Goal: Navigation & Orientation: Find specific page/section

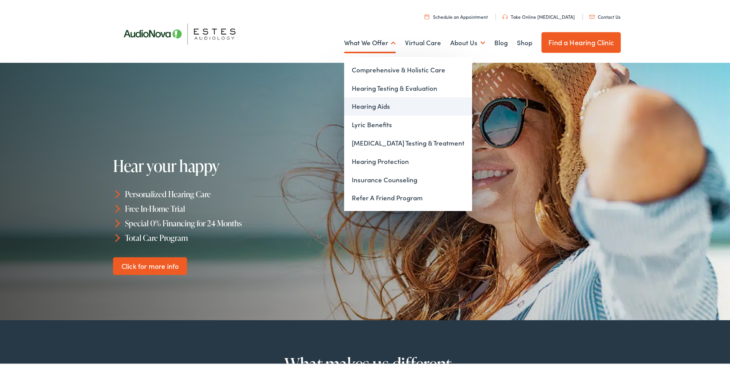
click at [371, 105] on link "Hearing Aids" at bounding box center [408, 105] width 128 height 18
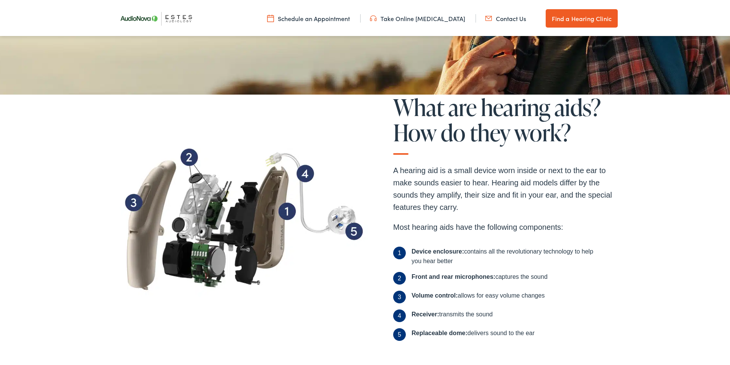
scroll to position [154, 0]
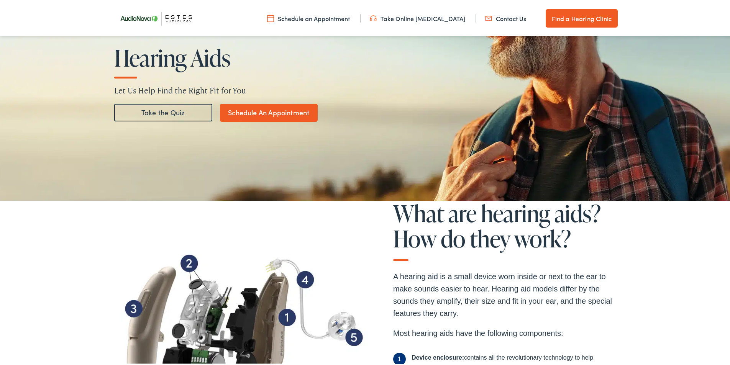
click at [569, 15] on link "Find a Hearing Clinic" at bounding box center [582, 17] width 72 height 18
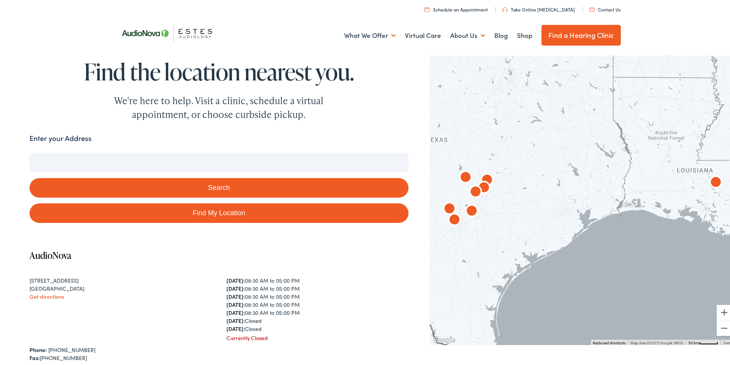
click at [144, 159] on input "Enter your Address" at bounding box center [219, 161] width 379 height 19
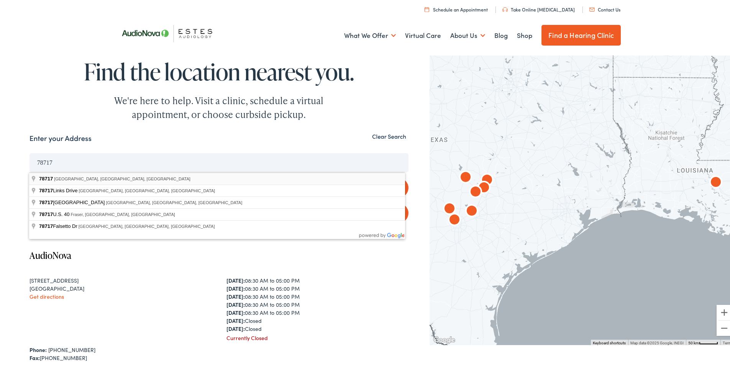
type input "Austin, TX 78717, USA"
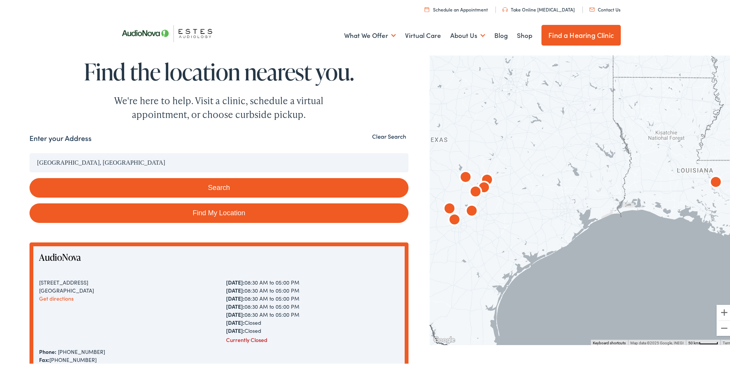
click at [188, 186] on button "Search" at bounding box center [219, 187] width 379 height 20
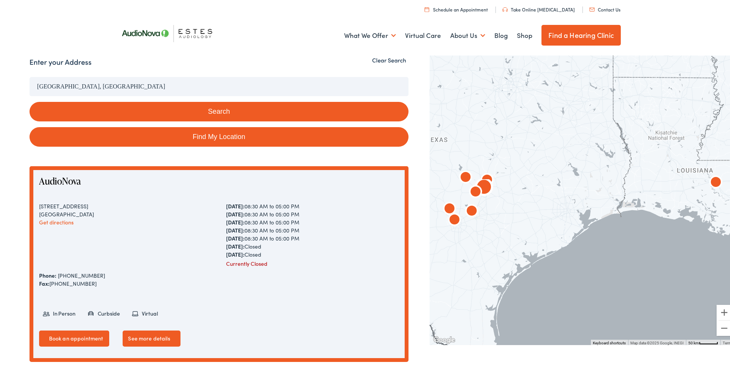
scroll to position [77, 0]
click at [163, 339] on link "See more details" at bounding box center [151, 337] width 57 height 16
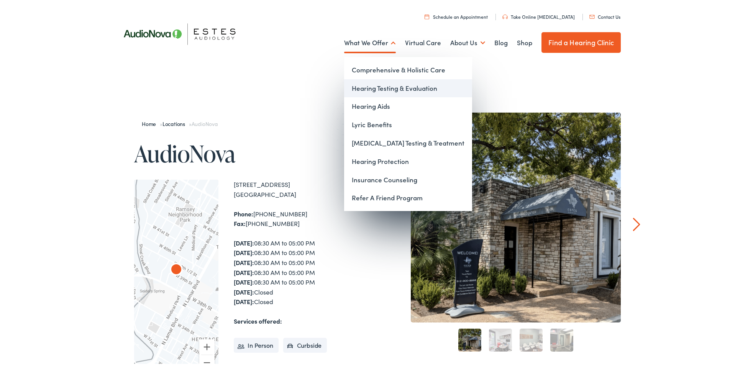
click at [375, 89] on link "Hearing Testing & Evaluation" at bounding box center [408, 87] width 128 height 18
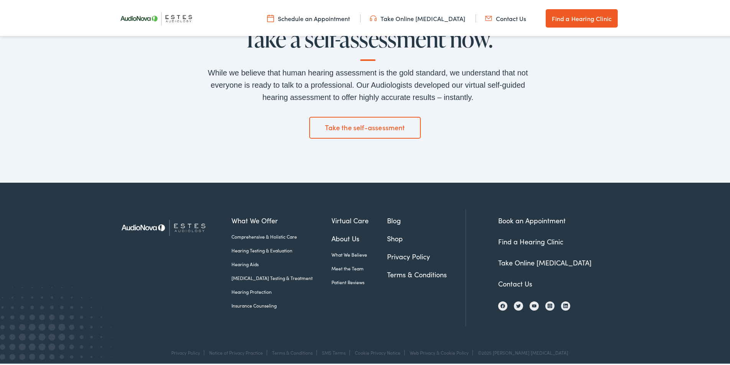
scroll to position [1622, 0]
